Goal: Task Accomplishment & Management: Use online tool/utility

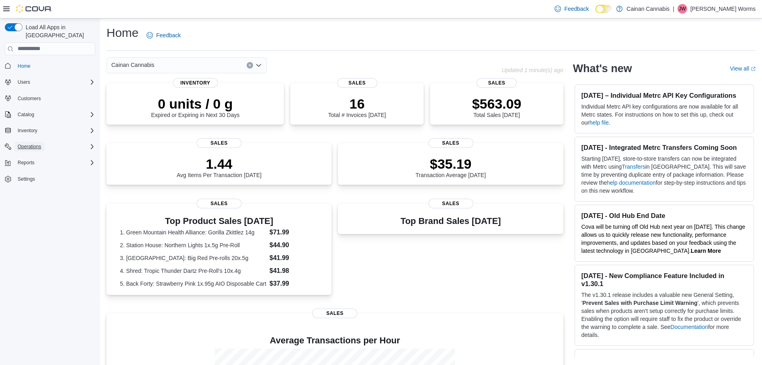
click at [43, 142] on button "Operations" at bounding box center [29, 147] width 30 height 10
click at [40, 126] on button "Inventory" at bounding box center [27, 131] width 26 height 10
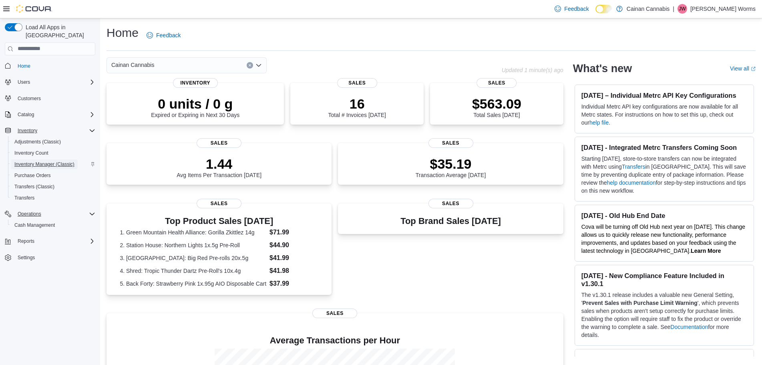
click at [40, 161] on span "Inventory Manager (Classic)" at bounding box center [44, 164] width 60 height 6
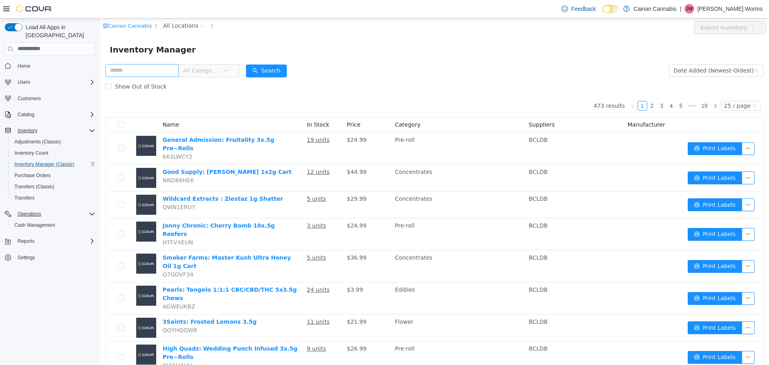
click at [133, 67] on input "text" at bounding box center [141, 70] width 73 height 13
type input "*********"
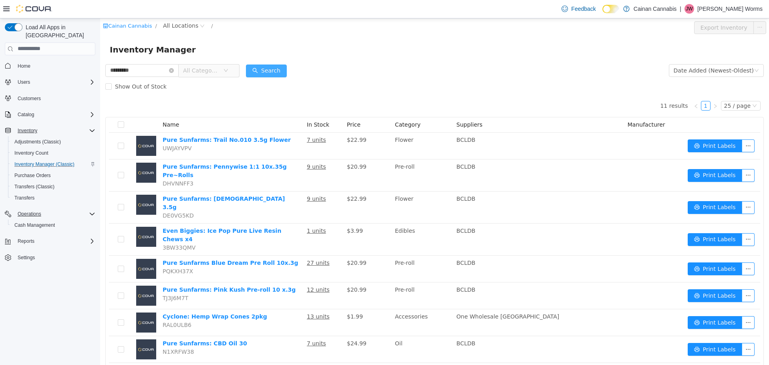
click at [266, 69] on button "Search" at bounding box center [266, 70] width 41 height 13
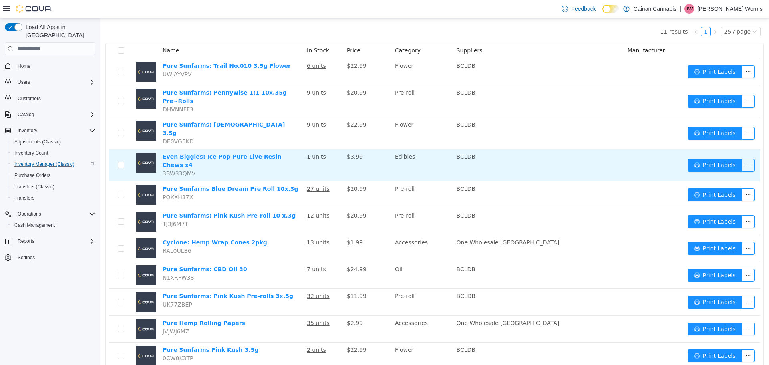
scroll to position [86, 0]
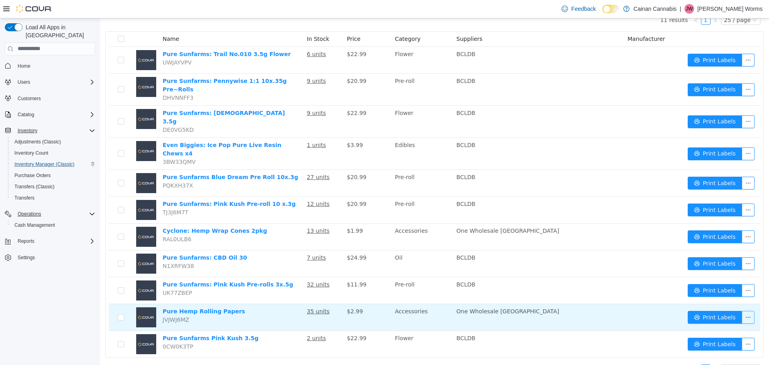
click at [743, 311] on button "button" at bounding box center [748, 317] width 13 height 13
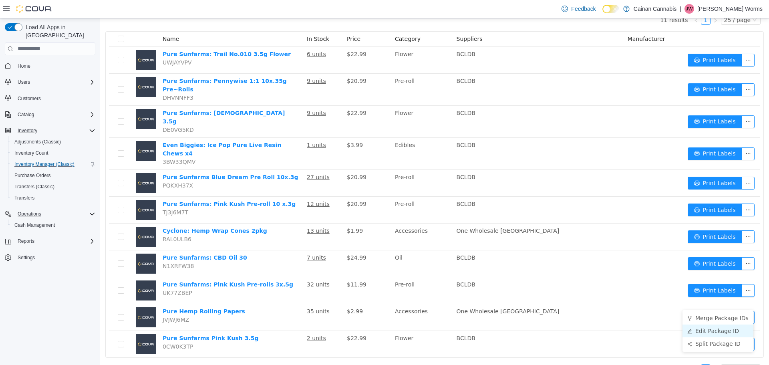
click at [715, 330] on li "Edit Package ID" at bounding box center [718, 330] width 71 height 13
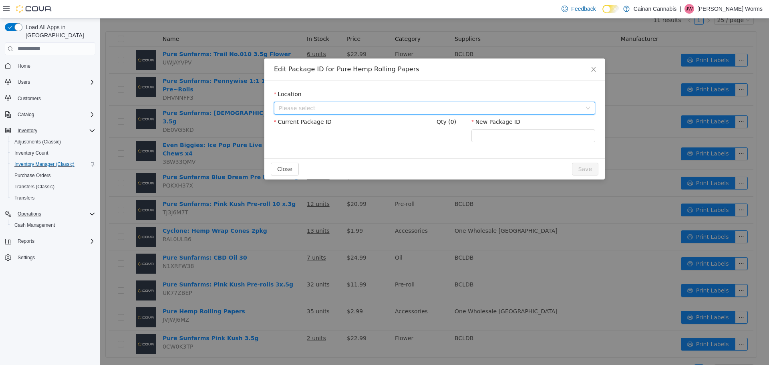
click at [339, 106] on span "Please select" at bounding box center [430, 108] width 303 height 8
click at [330, 159] on div "All Locations [STREET_ADDRESS]" at bounding box center [434, 138] width 321 height 45
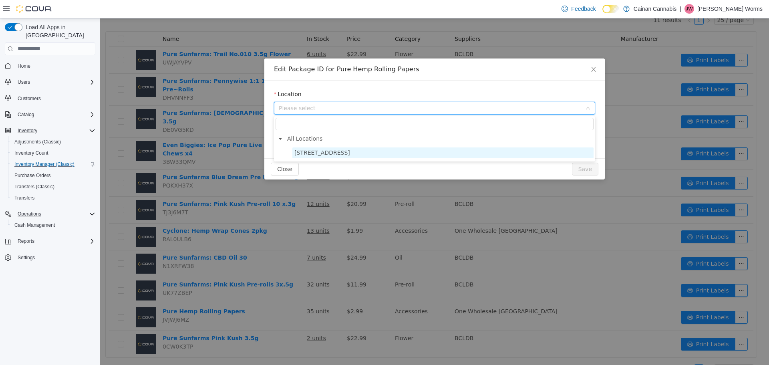
click at [330, 151] on span "[STREET_ADDRESS]" at bounding box center [322, 152] width 56 height 6
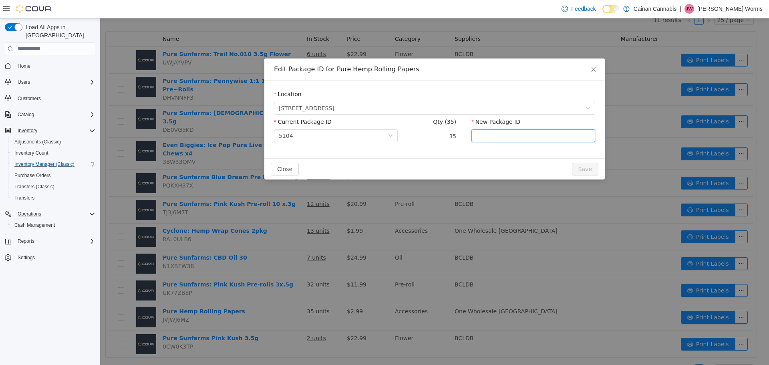
click at [495, 137] on input "New Package ID" at bounding box center [534, 135] width 124 height 13
type input "****"
click at [589, 164] on button "Save" at bounding box center [585, 168] width 26 height 13
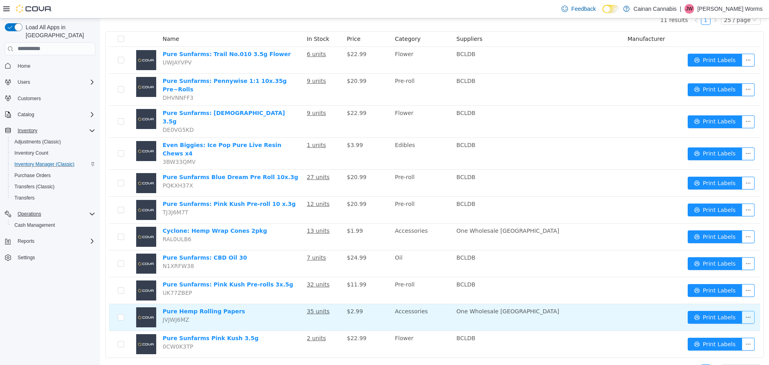
click at [744, 311] on button "button" at bounding box center [748, 317] width 13 height 13
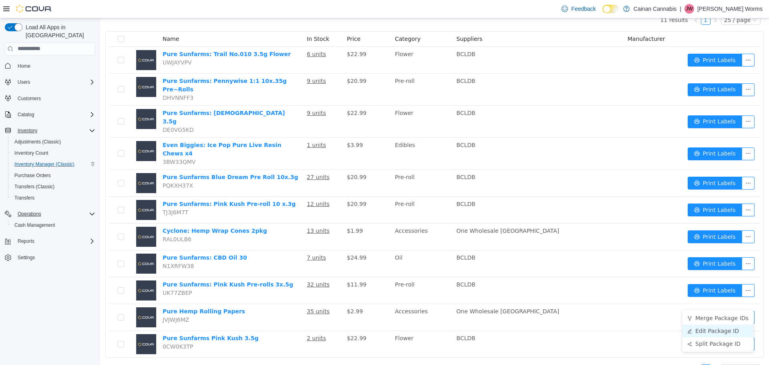
click at [727, 329] on li "Edit Package ID" at bounding box center [718, 330] width 71 height 13
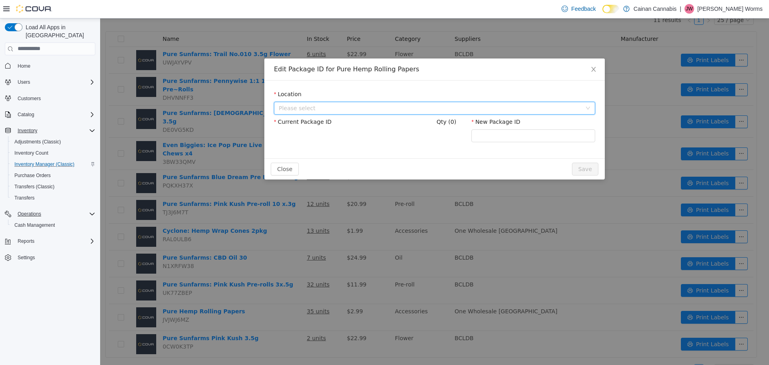
click at [347, 108] on span "Please select" at bounding box center [430, 108] width 303 height 8
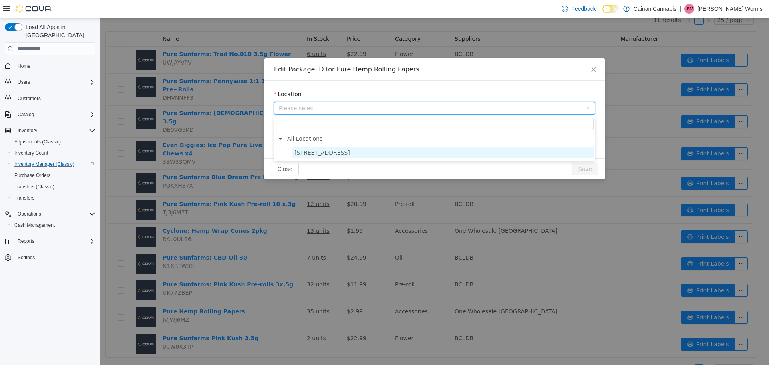
click at [327, 147] on span "[STREET_ADDRESS]" at bounding box center [442, 152] width 301 height 11
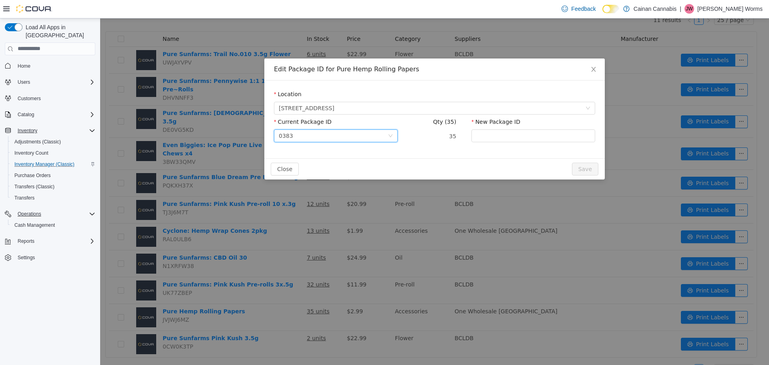
click at [335, 136] on div "0383" at bounding box center [333, 135] width 109 height 12
click at [428, 156] on div "Location [STREET_ADDRESS] Current Package ID 0383 Qty (35) 35 New Package ID" at bounding box center [434, 119] width 341 height 78
click at [502, 137] on input "New Package ID" at bounding box center [534, 135] width 124 height 13
type input "********"
click at [594, 171] on button "Save" at bounding box center [585, 168] width 26 height 13
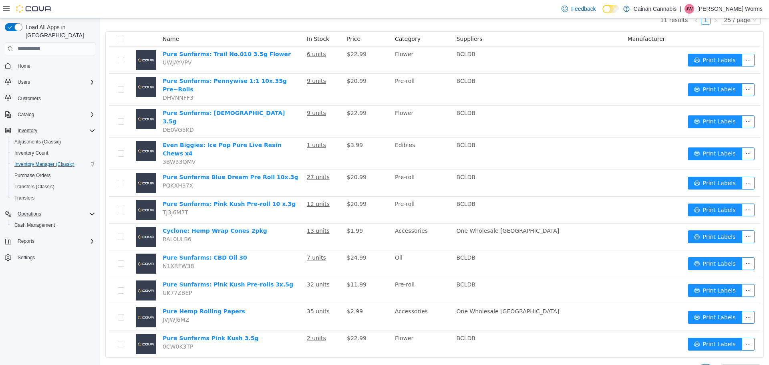
click at [745, 5] on p "[PERSON_NAME] Worms" at bounding box center [730, 9] width 65 height 10
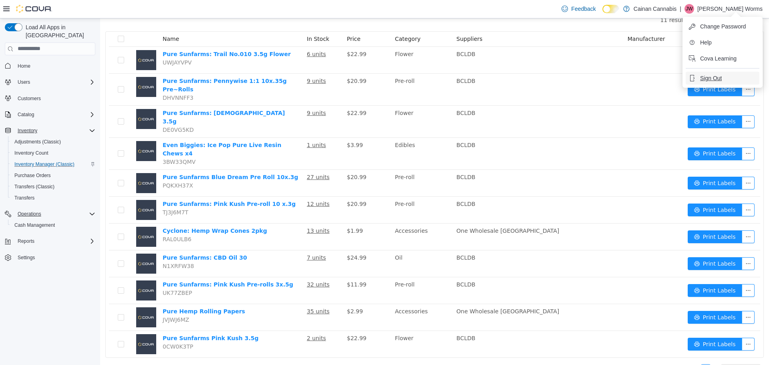
click at [716, 75] on span "Sign Out" at bounding box center [711, 78] width 22 height 8
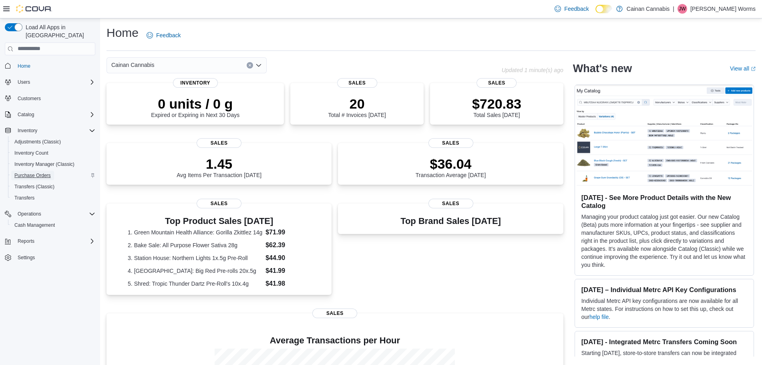
click at [32, 171] on span "Purchase Orders" at bounding box center [32, 176] width 36 height 10
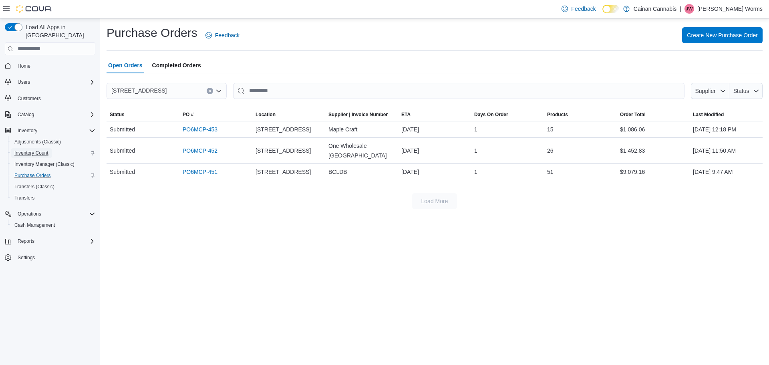
click at [39, 150] on span "Inventory Count" at bounding box center [31, 153] width 34 height 6
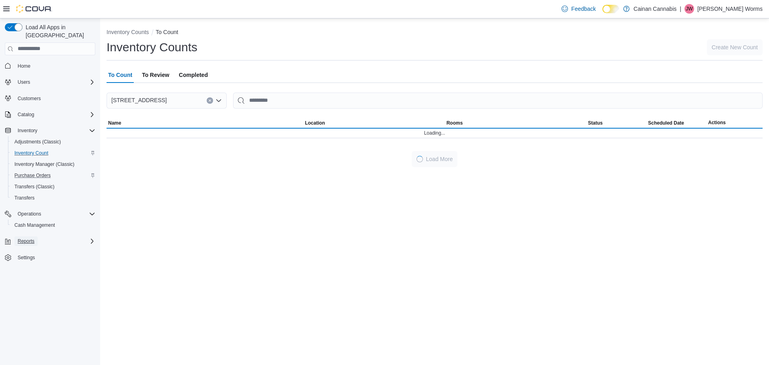
click at [34, 238] on span "Reports" at bounding box center [26, 241] width 17 height 6
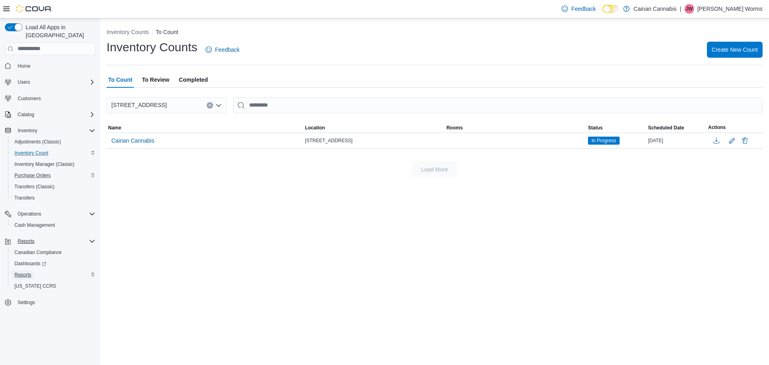
click at [28, 272] on span "Reports" at bounding box center [22, 275] width 17 height 6
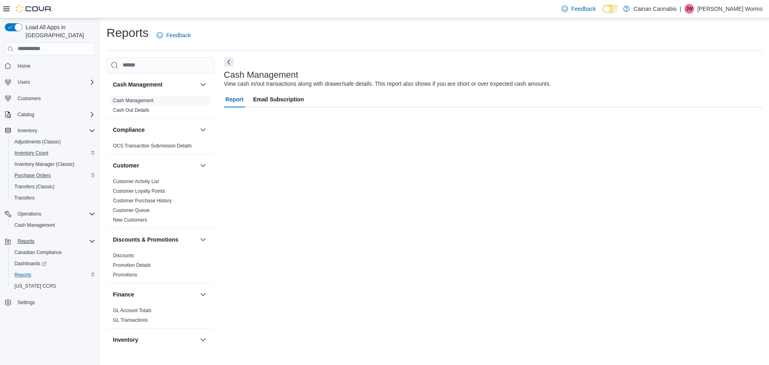
scroll to position [160, 0]
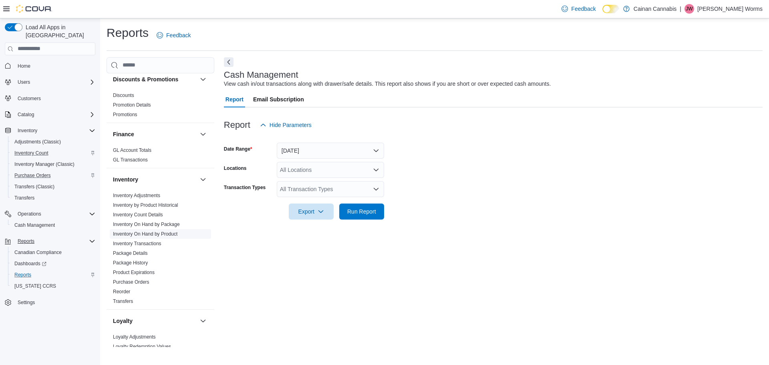
click at [145, 233] on link "Inventory On Hand by Product" at bounding box center [145, 234] width 65 height 6
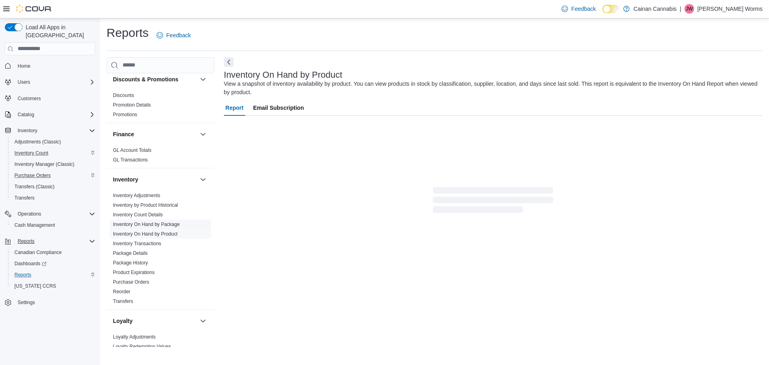
click at [150, 225] on link "Inventory On Hand by Package" at bounding box center [146, 225] width 67 height 6
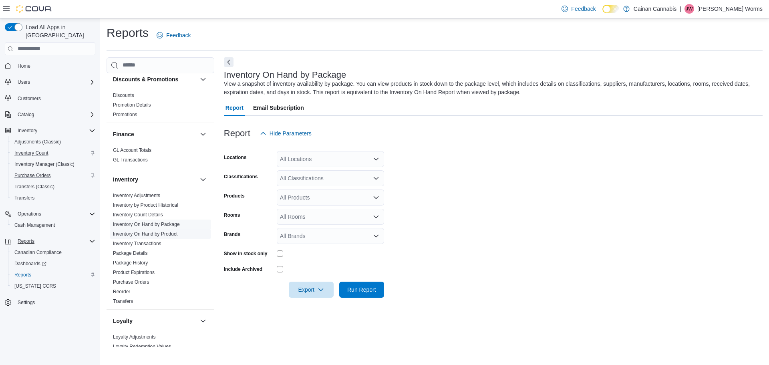
click at [151, 236] on link "Inventory On Hand by Product" at bounding box center [145, 234] width 65 height 6
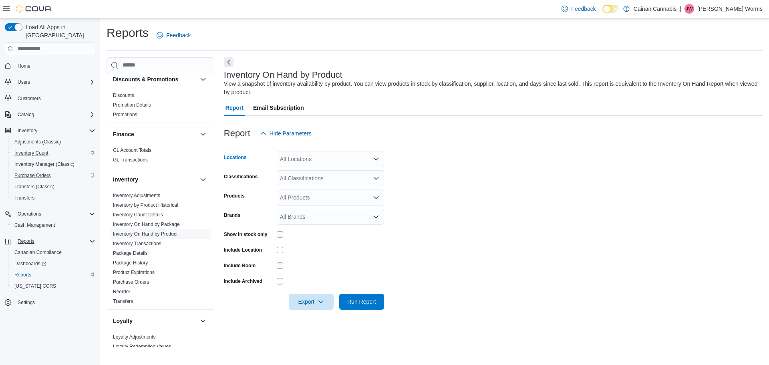
click at [368, 161] on div "All Locations" at bounding box center [330, 159] width 107 height 16
click at [319, 176] on span "Cainan Cannabis" at bounding box center [311, 173] width 43 height 8
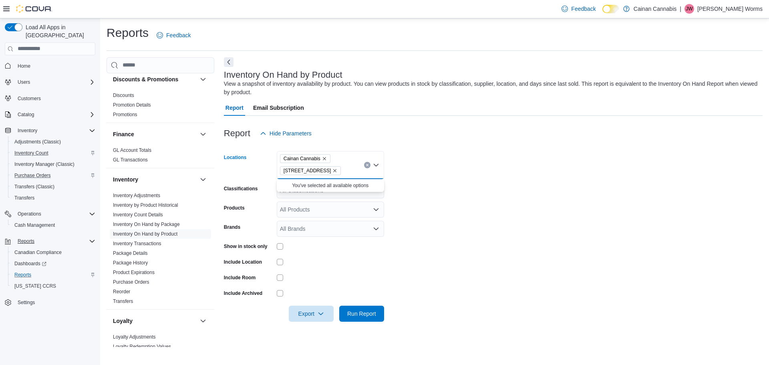
drag, startPoint x: 464, startPoint y: 184, endPoint x: 315, endPoint y: 177, distance: 149.2
click at [450, 187] on form "Locations Cainan Cannabis 3030A 3rd Ave Combo box. Selected. Cainan Cannabis, 3…" at bounding box center [493, 231] width 539 height 180
click at [315, 177] on div "Cainan Cannabis 3030A 3rd Ave" at bounding box center [330, 165] width 107 height 28
click at [315, 187] on div "All Classifications" at bounding box center [330, 190] width 107 height 16
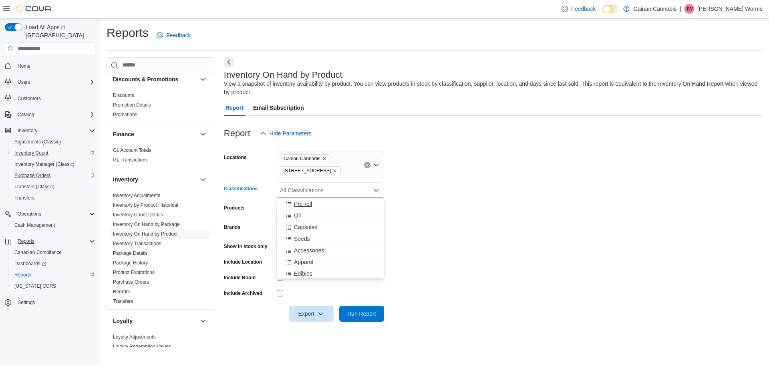
scroll to position [36, 0]
click at [310, 260] on span "Edibles" at bounding box center [303, 261] width 18 height 8
click at [466, 223] on form "Locations Cainan Cannabis 3030A 3rd Ave Classifications Edibles Combo box. Sele…" at bounding box center [493, 231] width 539 height 180
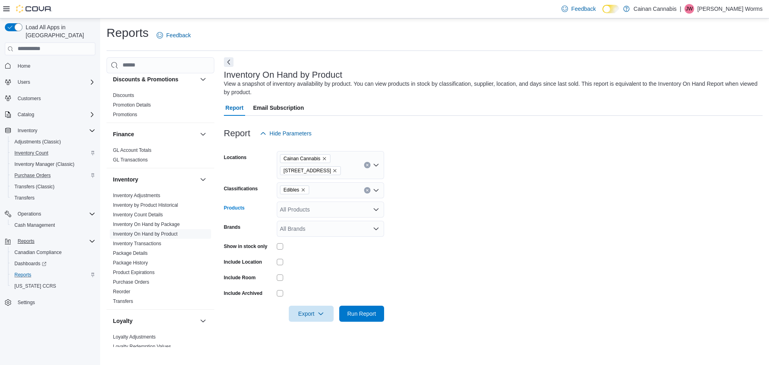
click at [327, 213] on div "All Products" at bounding box center [330, 210] width 107 height 16
click at [506, 224] on form "Locations Cainan Cannabis 3030A 3rd Ave Classifications Edibles Products All Pr…" at bounding box center [493, 231] width 539 height 180
click at [323, 315] on icon "button" at bounding box center [321, 313] width 6 height 6
click at [318, 269] on button "Export to Excel" at bounding box center [313, 266] width 46 height 16
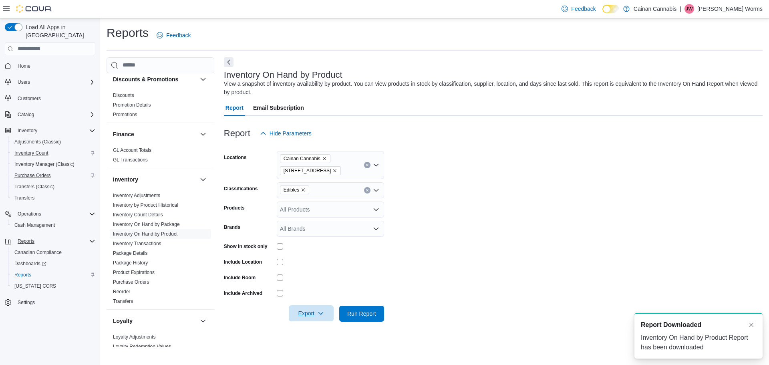
scroll to position [0, 0]
click at [727, 12] on p "[PERSON_NAME] Worms" at bounding box center [730, 9] width 65 height 10
click at [718, 78] on span "Sign Out" at bounding box center [711, 78] width 22 height 8
